Goal: Contribute content: Contribute content

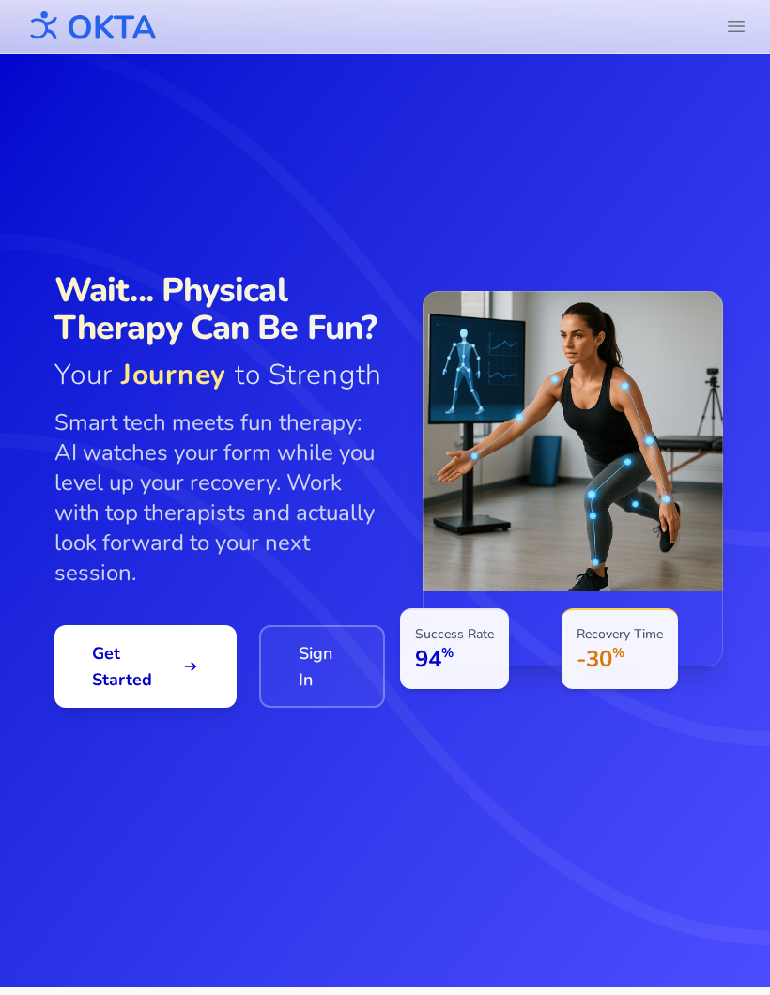
click at [738, 28] on icon "header.menu.open" at bounding box center [736, 26] width 23 height 23
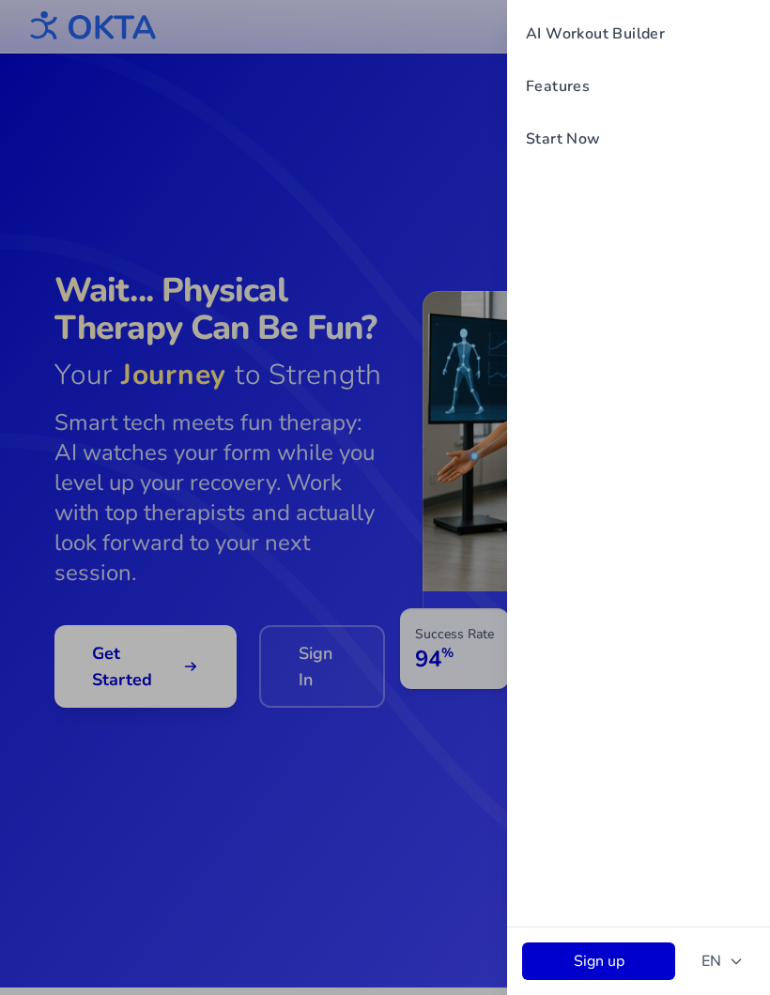
click at [725, 947] on button "EN" at bounding box center [722, 962] width 65 height 38
click at [708, 906] on button "Русский" at bounding box center [665, 914] width 180 height 34
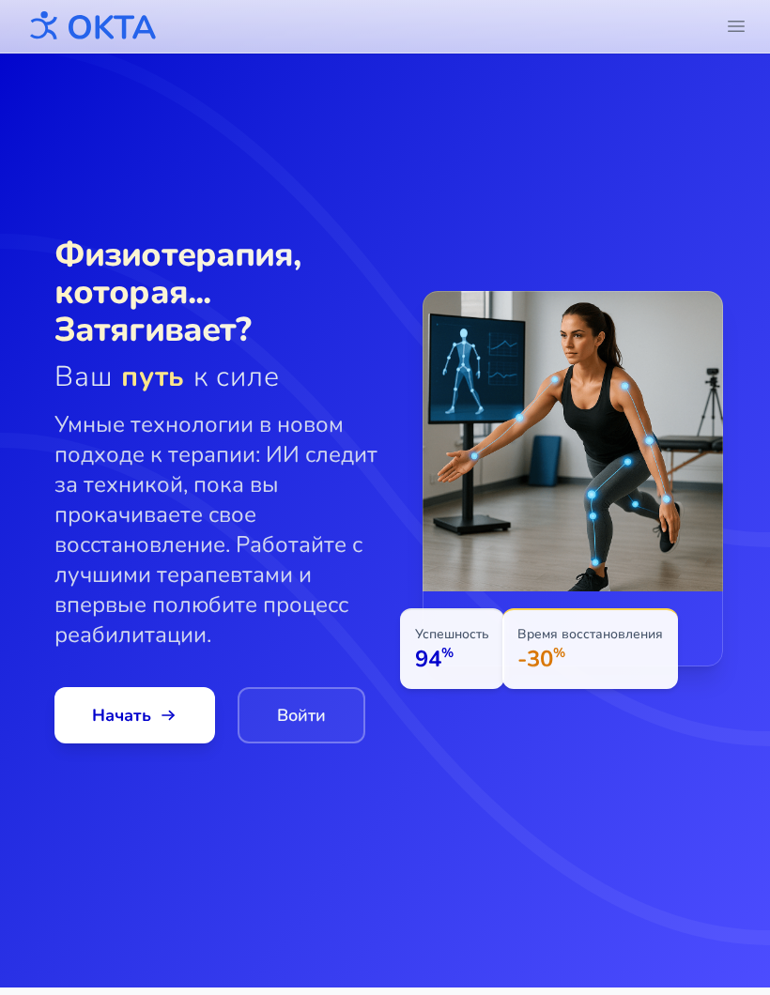
click at [291, 721] on link "Войти" at bounding box center [302, 715] width 128 height 56
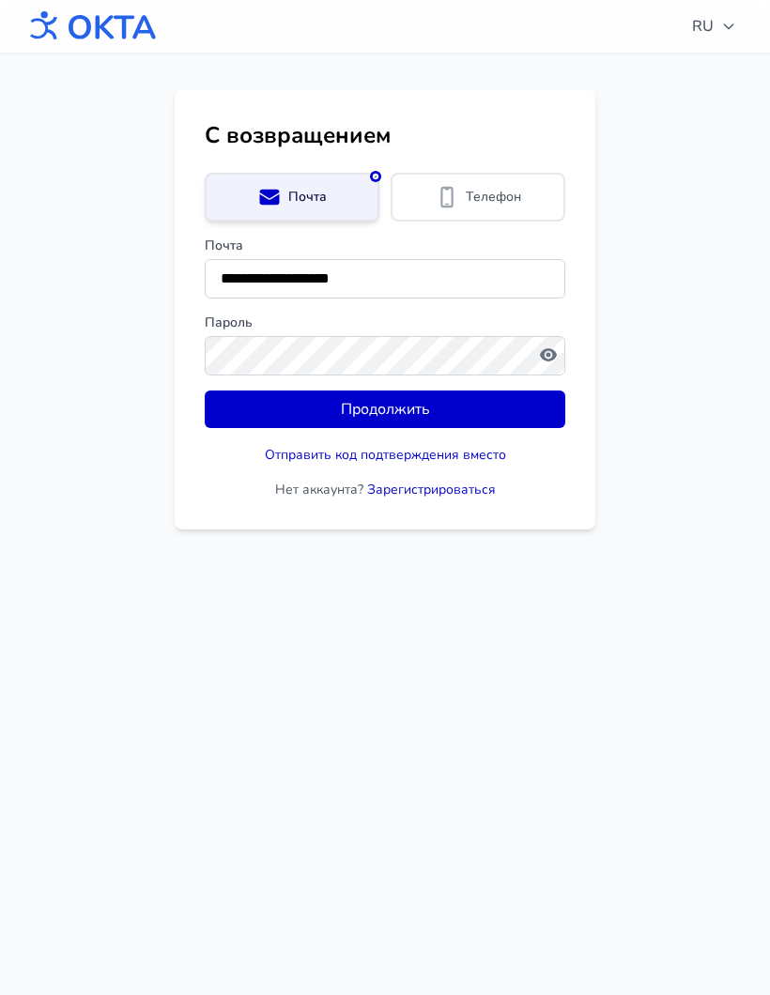
click at [447, 409] on button "Продолжить" at bounding box center [385, 410] width 360 height 38
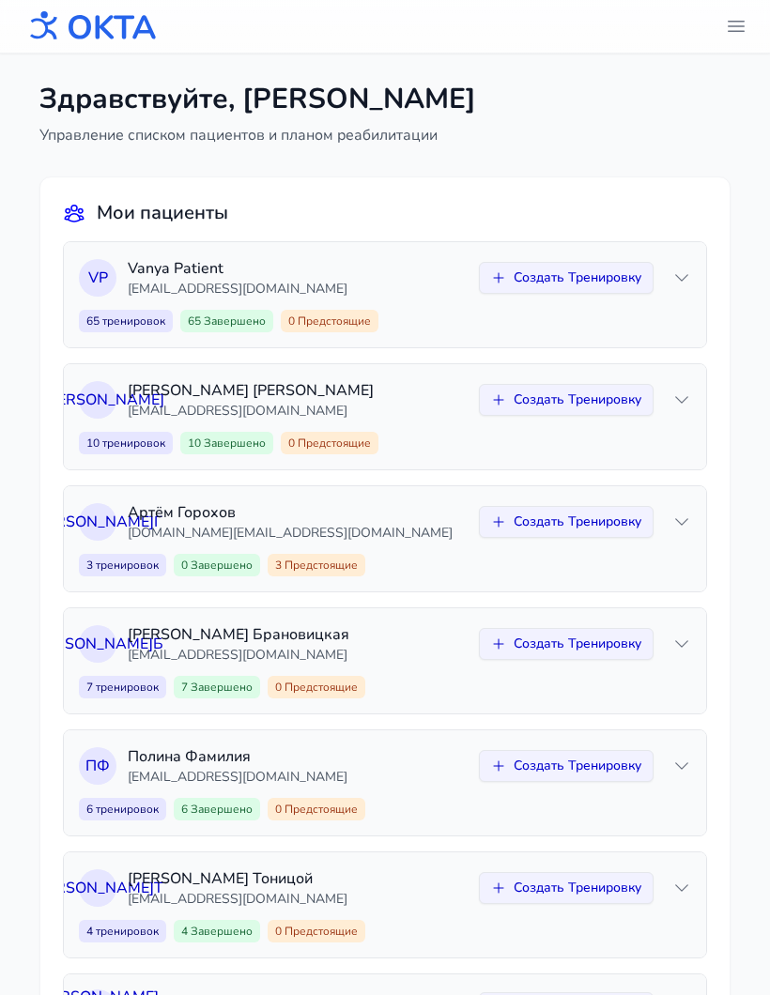
click at [739, 31] on icon "header.menu.open" at bounding box center [736, 27] width 16 height 10
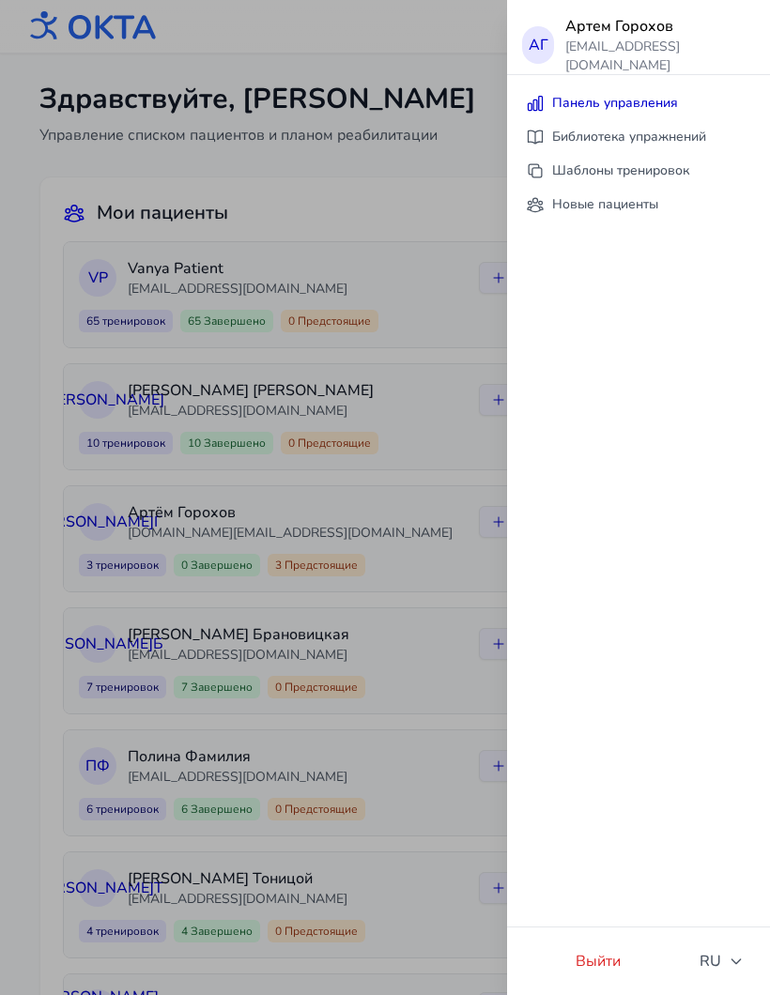
click at [656, 132] on link "Библиотека упражнений" at bounding box center [638, 137] width 248 height 34
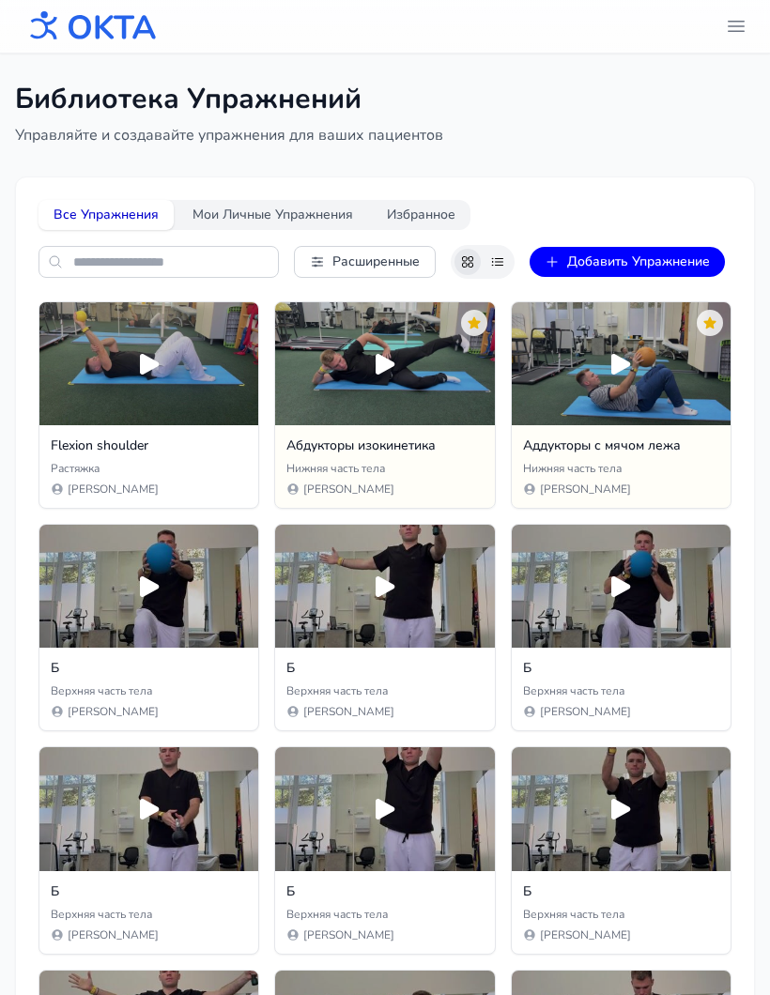
click at [274, 214] on button "Мои Личные Упражнения" at bounding box center [272, 215] width 191 height 30
click at [654, 261] on button "Добавить Упражнение" at bounding box center [626, 262] width 195 height 30
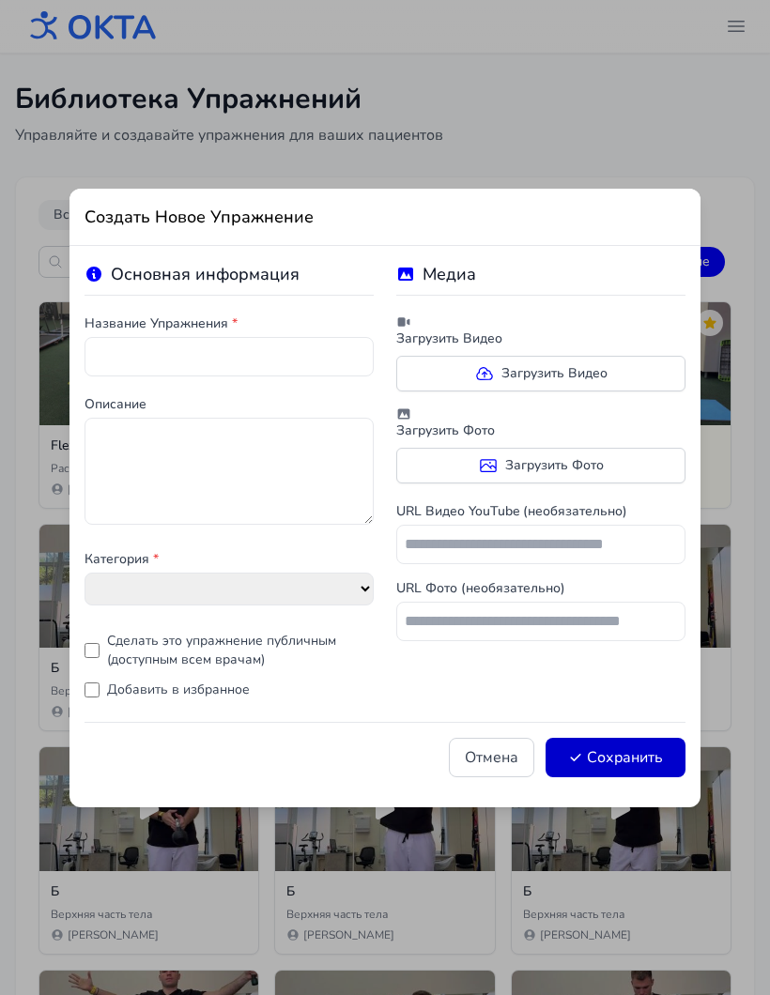
select select "**********"
click at [577, 364] on label "Загрузить Видео" at bounding box center [540, 374] width 289 height 36
click at [0, 0] on input "Загрузить Видео" at bounding box center [0, 0] width 0 height 0
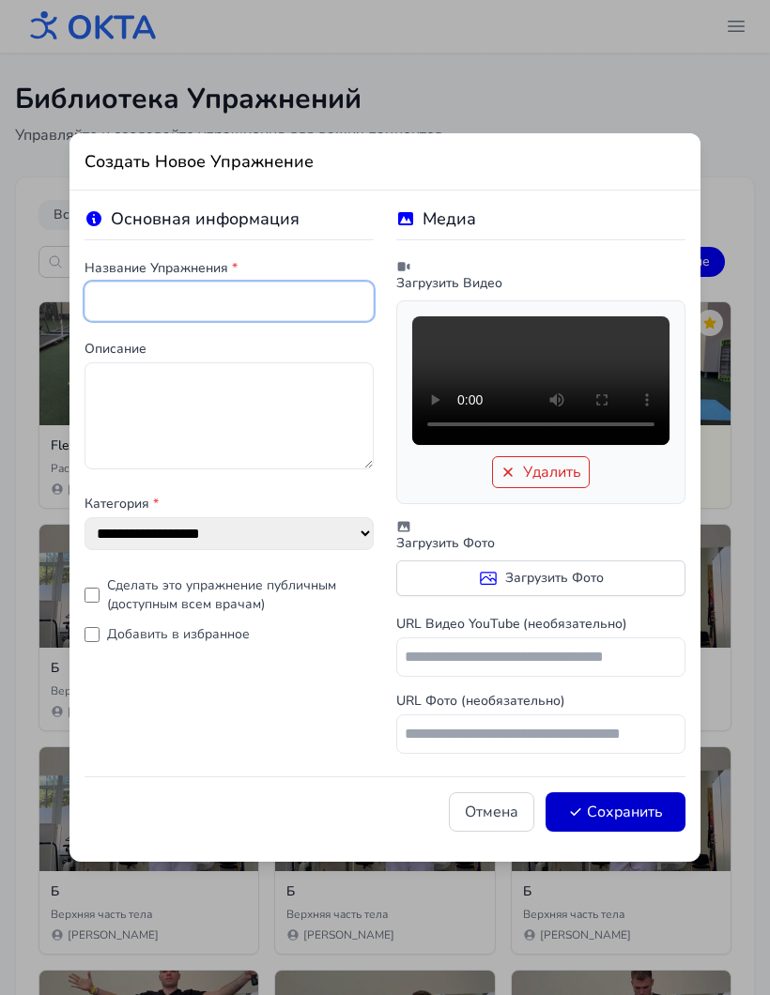
click at [315, 284] on input "text" at bounding box center [228, 301] width 289 height 39
type input "*"
click at [651, 817] on button "Сохранить" at bounding box center [615, 811] width 140 height 39
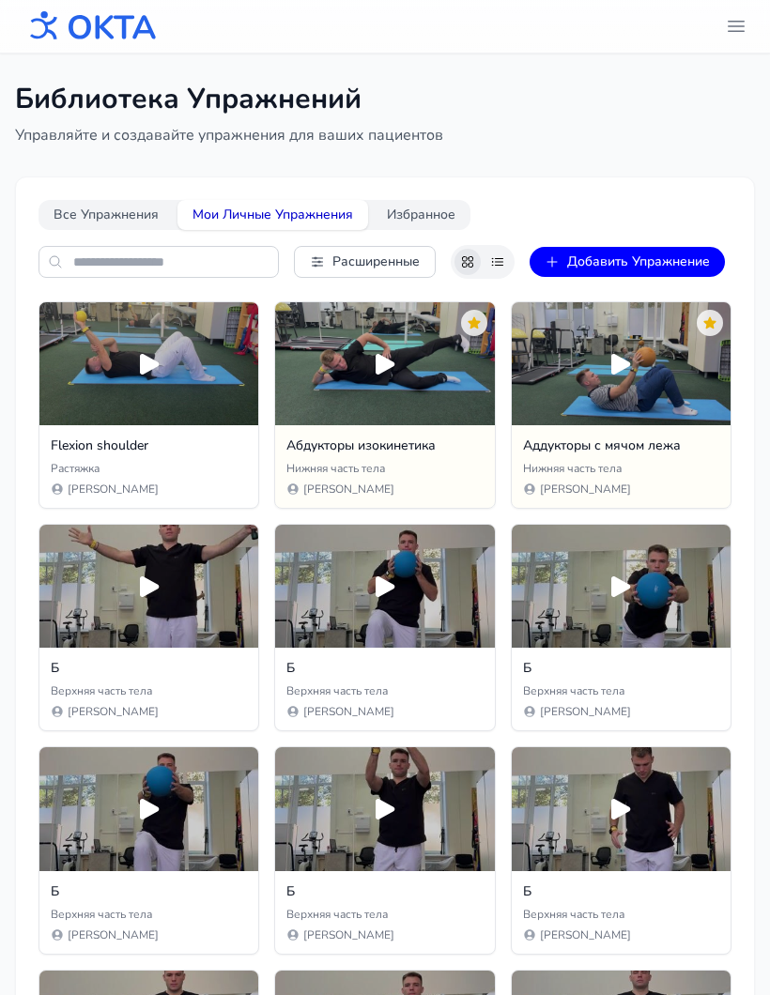
click at [657, 263] on button "Добавить Упражнение" at bounding box center [626, 262] width 195 height 30
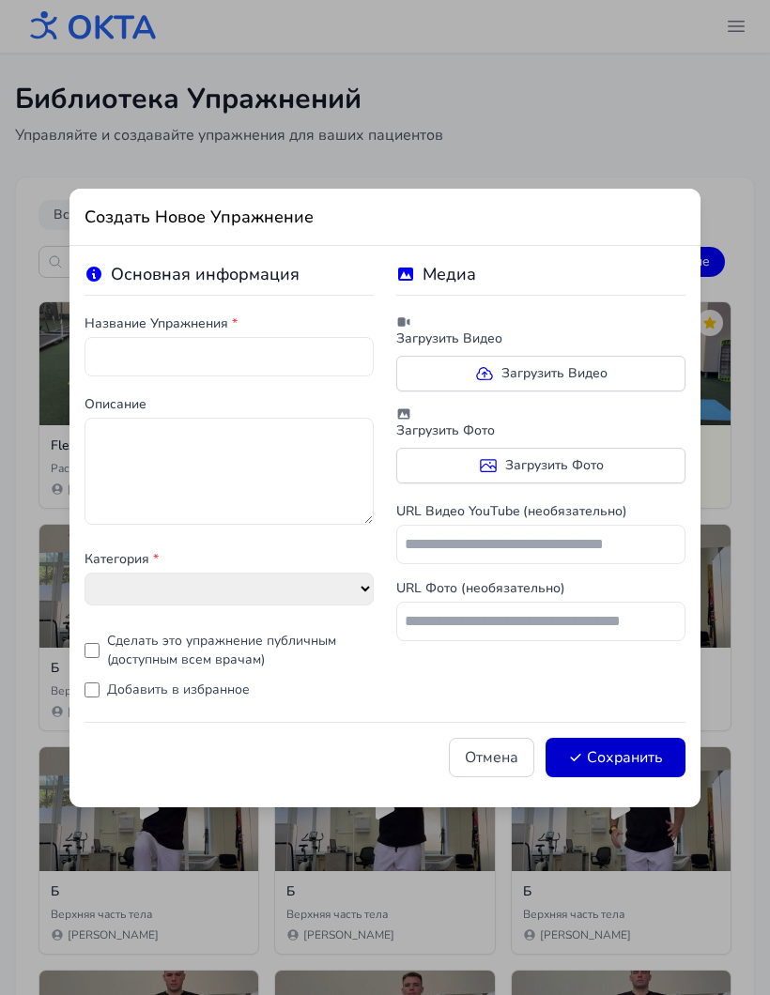
select select "**********"
click at [615, 374] on label "Загрузить Видео" at bounding box center [540, 374] width 289 height 36
click at [0, 0] on input "Загрузить Видео" at bounding box center [0, 0] width 0 height 0
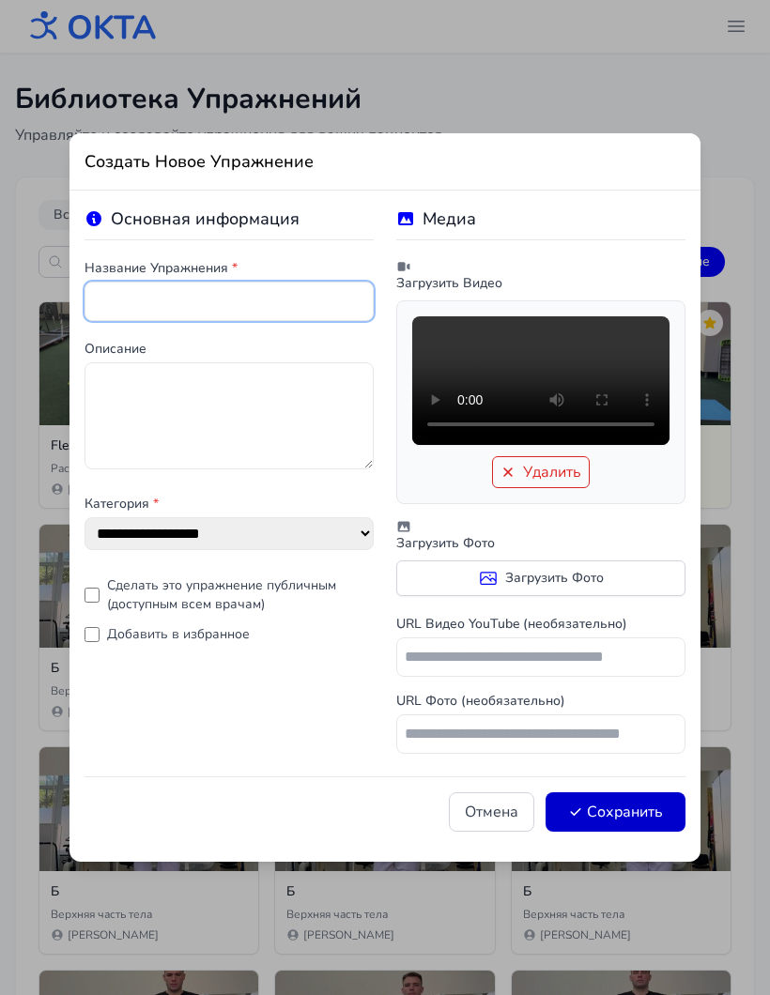
click at [312, 282] on input "text" at bounding box center [228, 301] width 289 height 39
type input "*"
click at [673, 808] on button "Сохранить" at bounding box center [615, 811] width 140 height 39
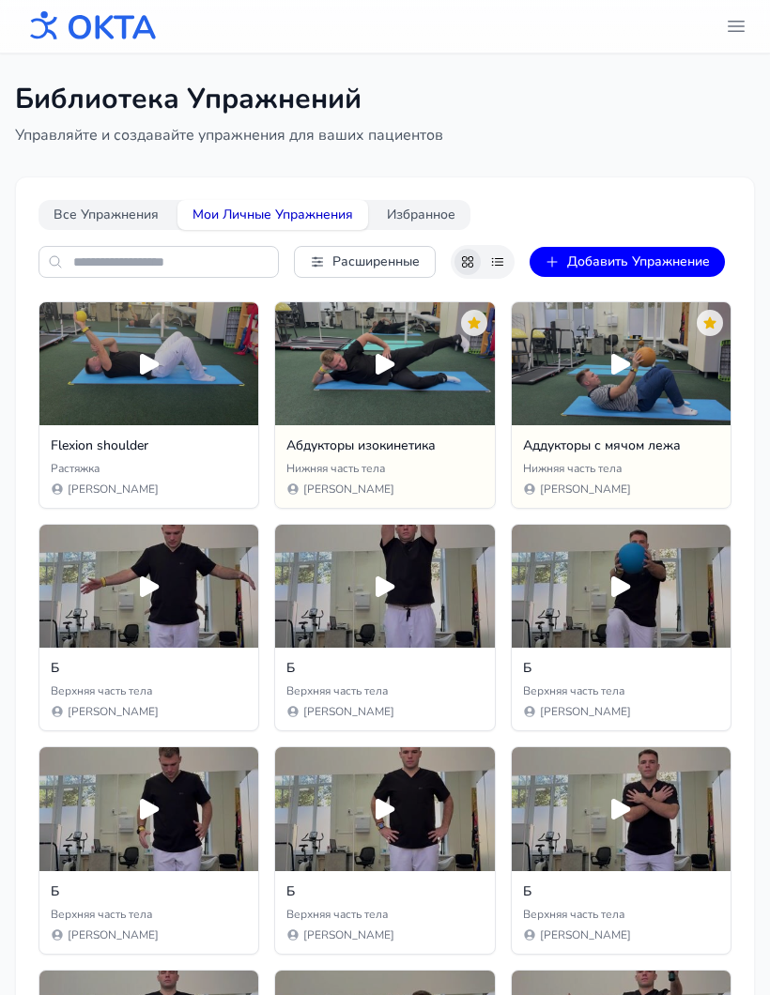
click at [662, 250] on button "Добавить Упражнение" at bounding box center [626, 262] width 195 height 30
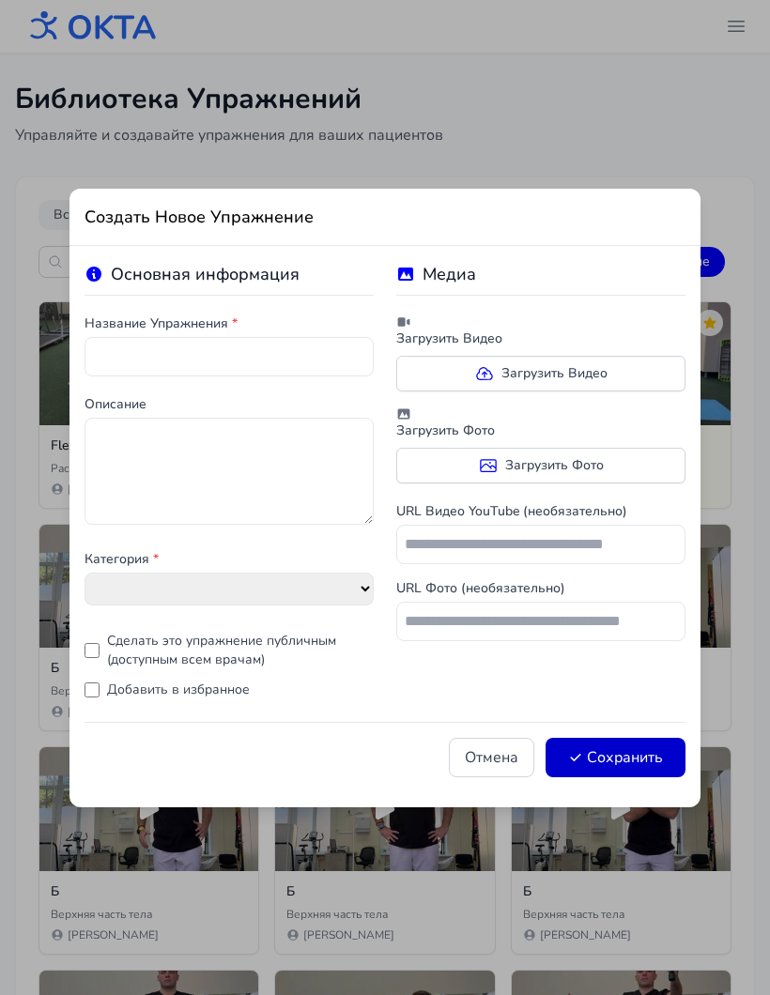
select select "**********"
click at [615, 363] on label "Загрузить Видео" at bounding box center [540, 374] width 289 height 36
click at [0, 0] on input "Загрузить Видео" at bounding box center [0, 0] width 0 height 0
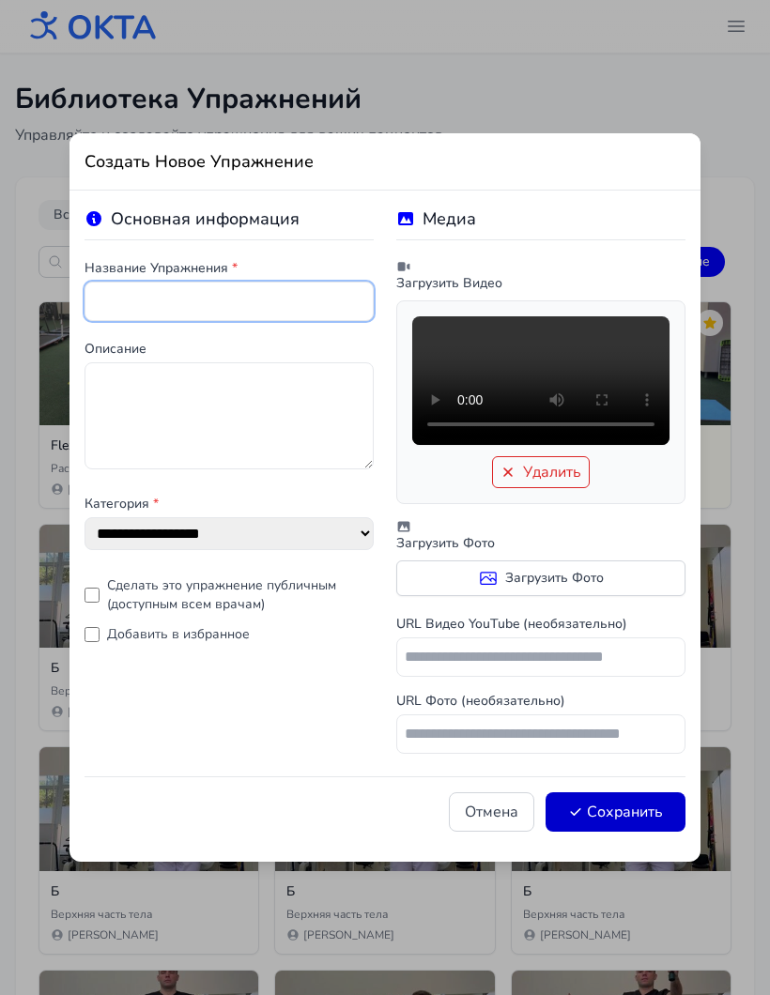
click at [319, 298] on input "text" at bounding box center [228, 301] width 289 height 39
type input "*"
click at [659, 815] on button "Сохранить" at bounding box center [615, 811] width 140 height 39
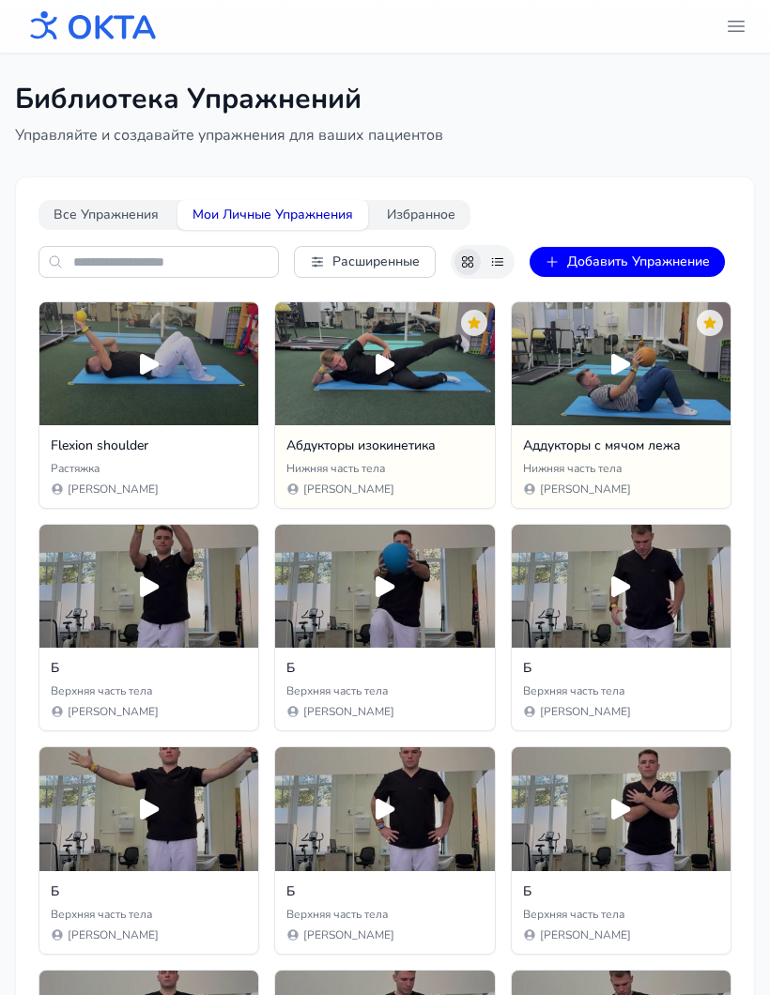
click at [695, 256] on button "Добавить Упражнение" at bounding box center [626, 262] width 195 height 30
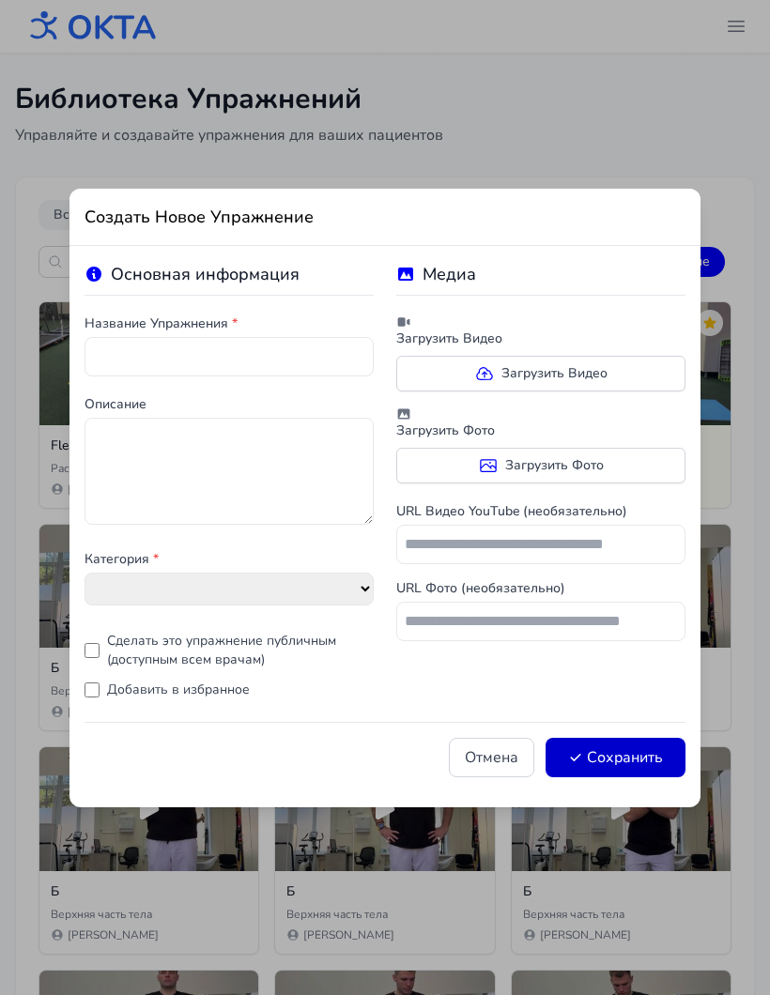
select select "**********"
click at [593, 369] on label "Загрузить Видео" at bounding box center [540, 374] width 289 height 36
click at [0, 0] on input "Загрузить Видео" at bounding box center [0, 0] width 0 height 0
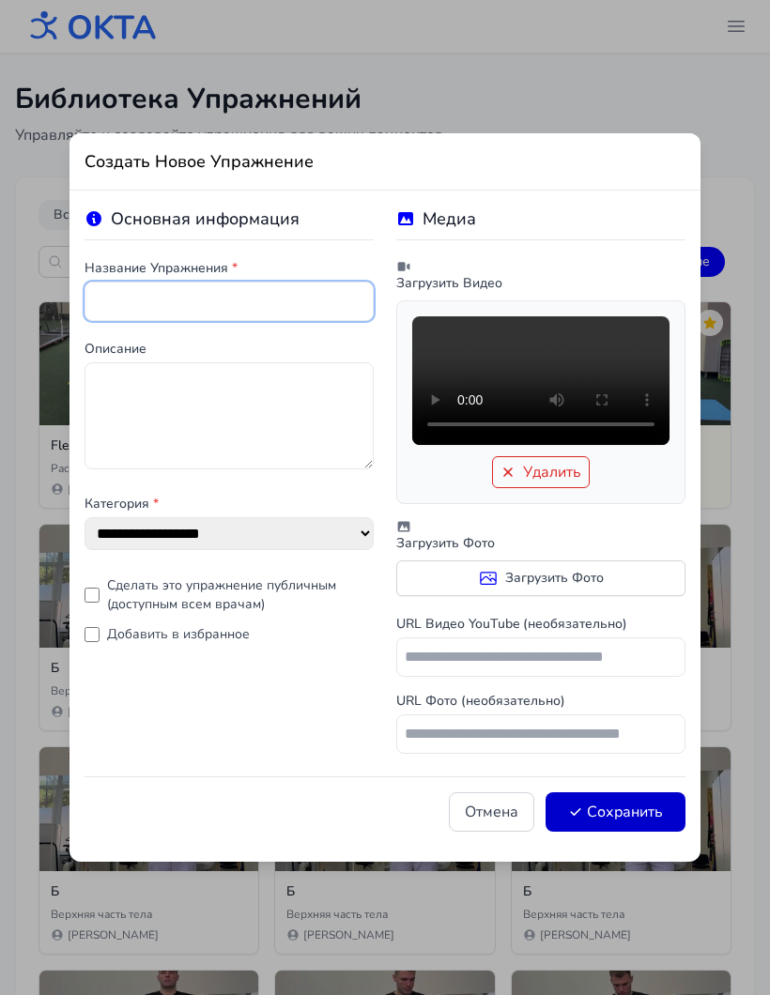
click at [334, 296] on input "text" at bounding box center [228, 301] width 289 height 39
type input "*"
click at [655, 811] on button "Сохранить" at bounding box center [615, 811] width 140 height 39
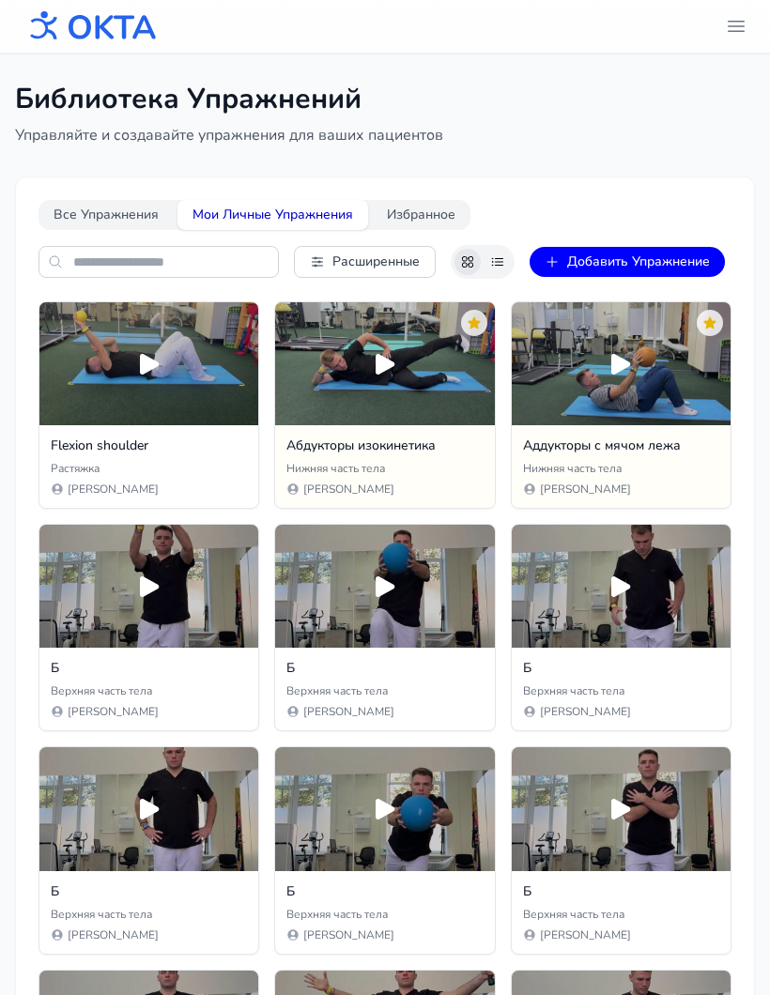
click at [652, 260] on button "Добавить Упражнение" at bounding box center [626, 262] width 195 height 30
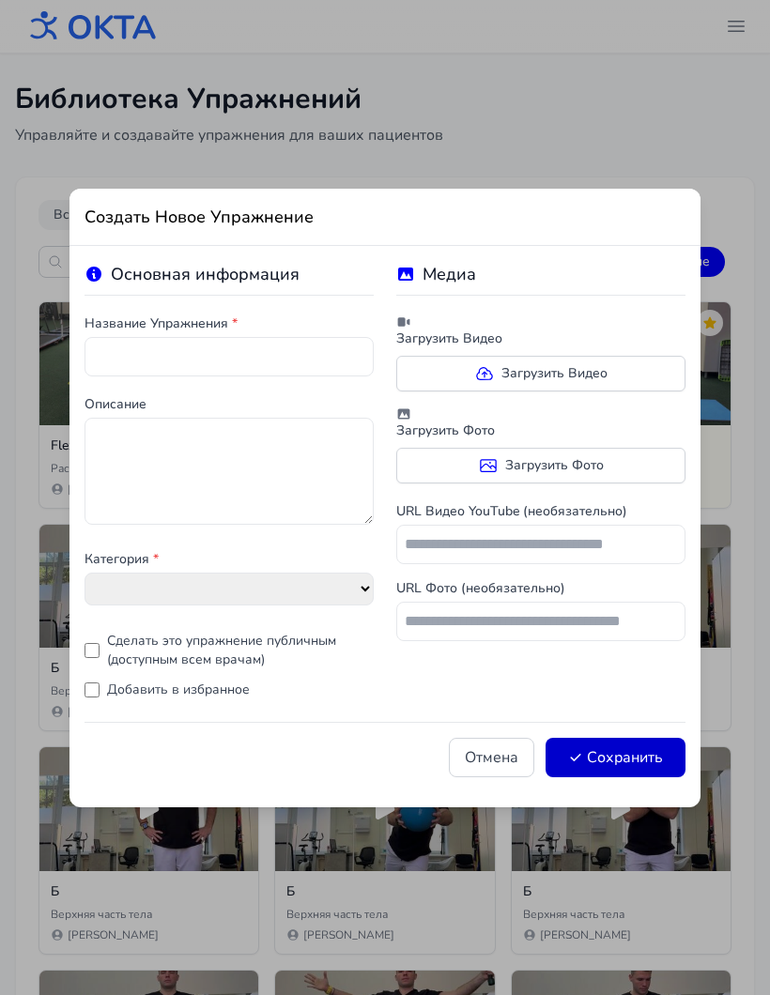
select select "**********"
click at [562, 356] on label "Загрузить Видео" at bounding box center [540, 374] width 289 height 36
click at [0, 0] on input "Загрузить Видео" at bounding box center [0, 0] width 0 height 0
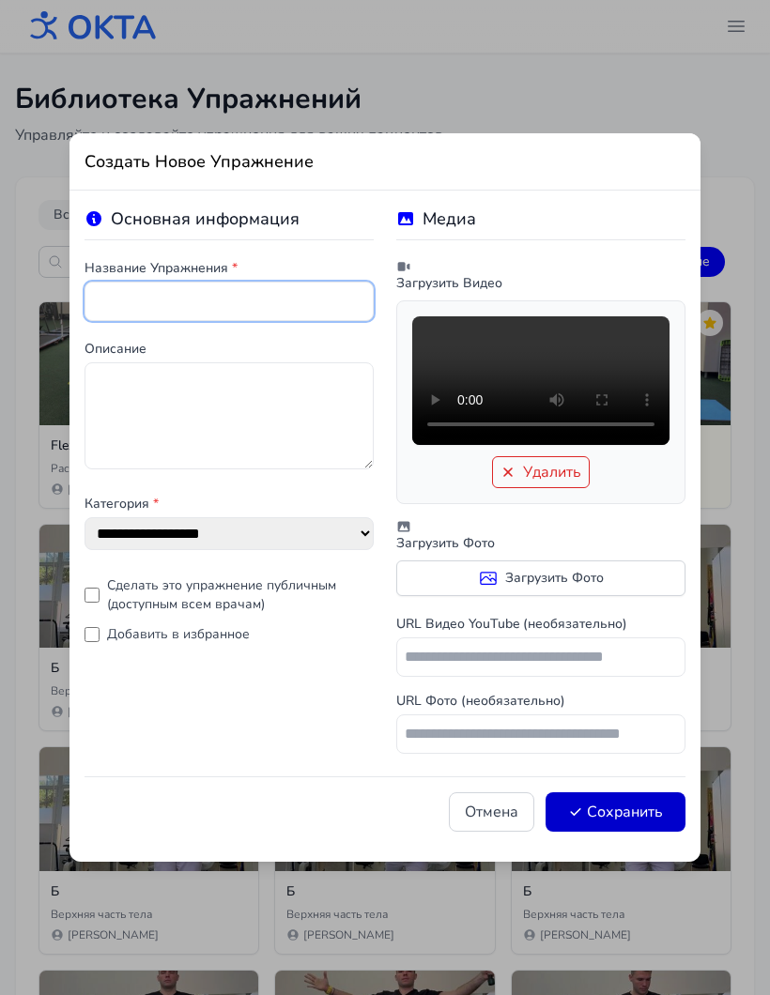
click at [316, 291] on input "text" at bounding box center [228, 301] width 289 height 39
type input "*"
click at [660, 819] on button "Сохранить" at bounding box center [615, 811] width 140 height 39
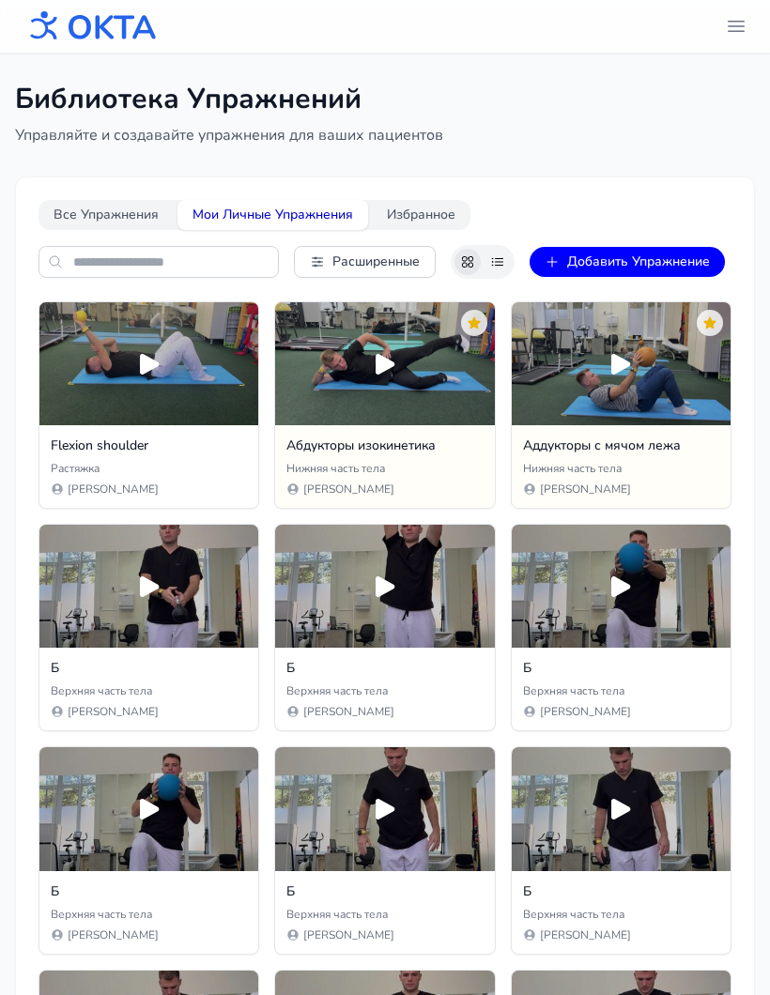
click at [675, 252] on button "Добавить Упражнение" at bounding box center [626, 262] width 195 height 30
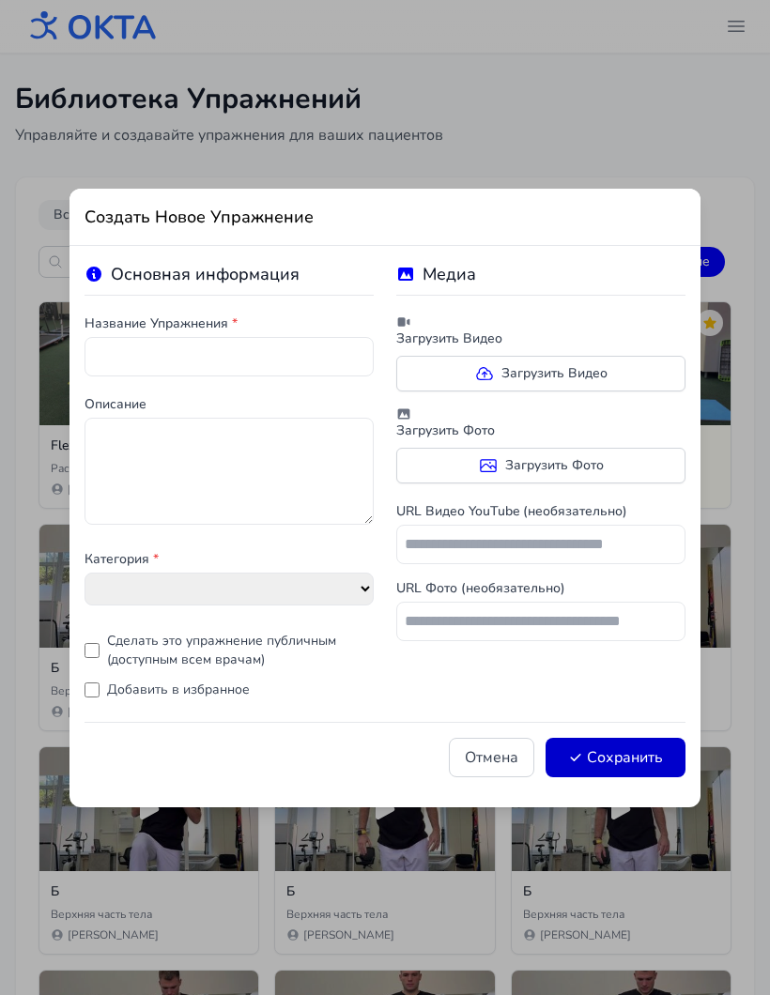
select select "**********"
click at [629, 367] on label "Загрузить Видео" at bounding box center [540, 374] width 289 height 36
click at [0, 0] on input "Загрузить Видео" at bounding box center [0, 0] width 0 height 0
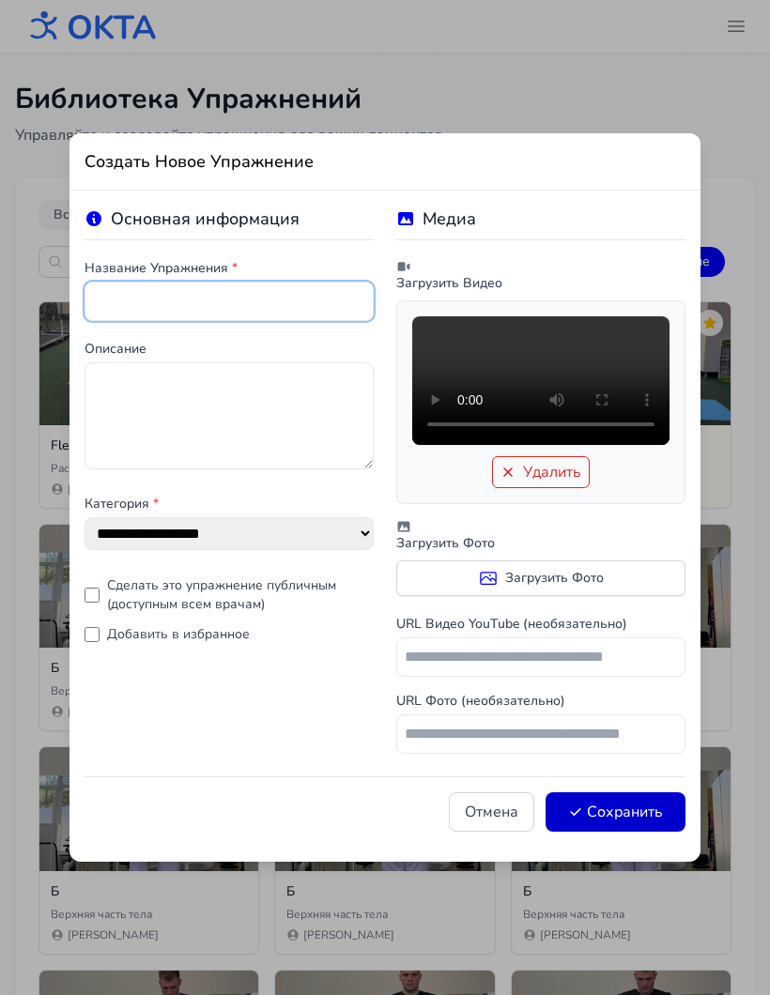
click at [282, 287] on input "text" at bounding box center [228, 301] width 289 height 39
type input "******"
click at [657, 820] on button "Сохранить" at bounding box center [615, 811] width 140 height 39
